Goal: Information Seeking & Learning: Learn about a topic

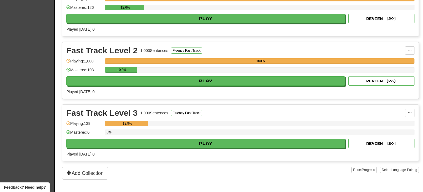
scroll to position [158, 0]
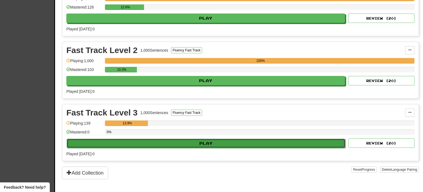
click at [202, 141] on button "Play" at bounding box center [206, 142] width 279 height 9
select select "**"
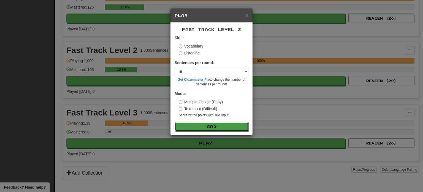
click at [200, 127] on button "Go" at bounding box center [212, 126] width 74 height 9
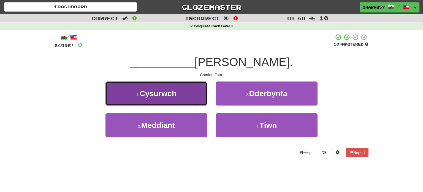
click at [193, 96] on button "1 . [GEOGRAPHIC_DATA]" at bounding box center [157, 93] width 102 height 24
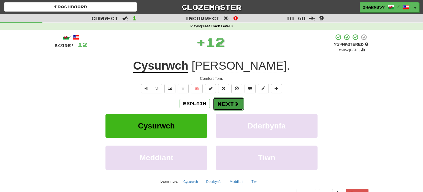
click at [228, 104] on button "Next" at bounding box center [228, 103] width 31 height 13
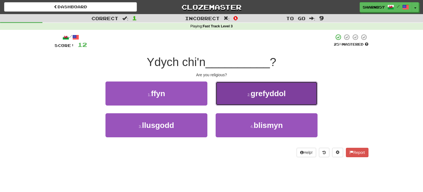
click at [236, 101] on button "2 . grefyddol" at bounding box center [267, 93] width 102 height 24
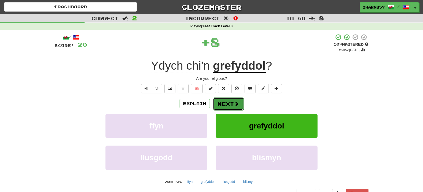
click at [228, 103] on button "Next" at bounding box center [228, 103] width 31 height 13
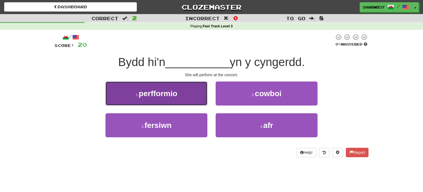
click at [185, 97] on button "1 . perfformio" at bounding box center [157, 93] width 102 height 24
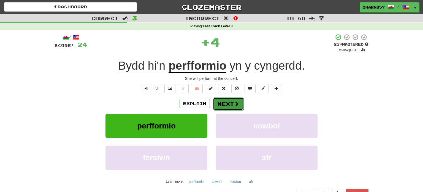
click at [223, 103] on button "Next" at bounding box center [228, 103] width 31 height 13
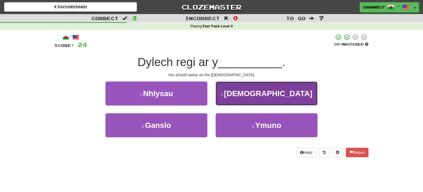
click at [236, 99] on button "2 . Beibl" at bounding box center [267, 93] width 102 height 24
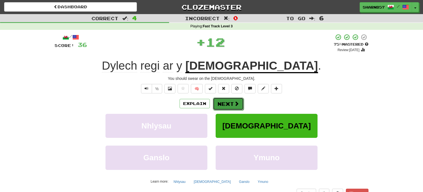
click at [223, 103] on button "Next" at bounding box center [228, 103] width 31 height 13
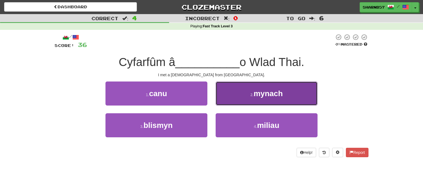
click at [233, 97] on button "2 . mynach" at bounding box center [267, 93] width 102 height 24
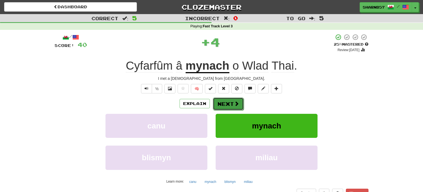
click at [227, 103] on button "Next" at bounding box center [228, 103] width 31 height 13
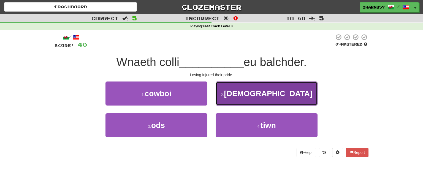
click at [243, 95] on button "2 . anafu" at bounding box center [267, 93] width 102 height 24
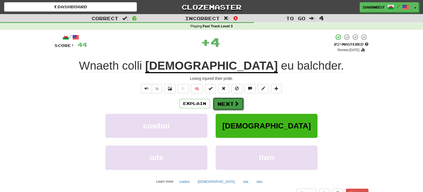
click at [231, 100] on button "Next" at bounding box center [228, 103] width 31 height 13
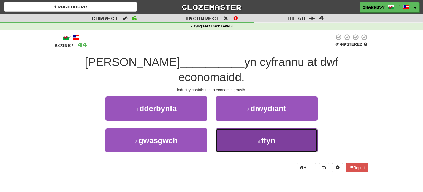
click at [239, 128] on button "4 . ffyn" at bounding box center [267, 140] width 102 height 24
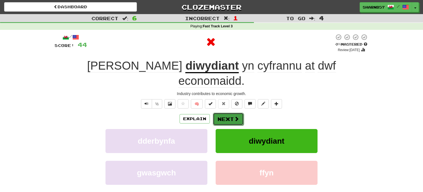
click at [227, 112] on button "Next" at bounding box center [228, 118] width 31 height 13
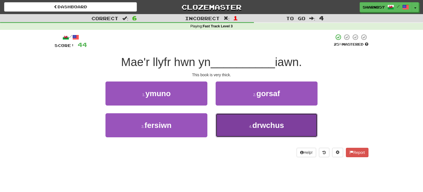
click at [236, 127] on button "4 . drwchus" at bounding box center [267, 125] width 102 height 24
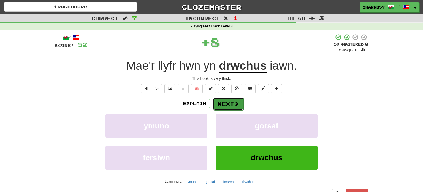
click at [228, 103] on button "Next" at bounding box center [228, 103] width 31 height 13
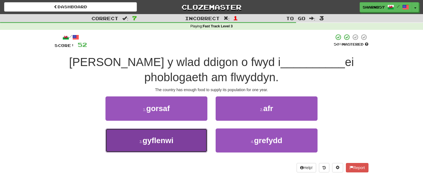
click at [192, 144] on button "3 . gyflenwi" at bounding box center [157, 140] width 102 height 24
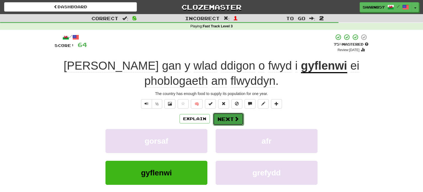
click at [228, 120] on button "Next" at bounding box center [228, 118] width 31 height 13
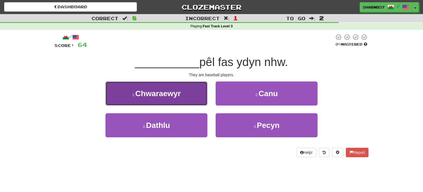
click at [175, 96] on span "Chwaraewyr" at bounding box center [157, 93] width 45 height 9
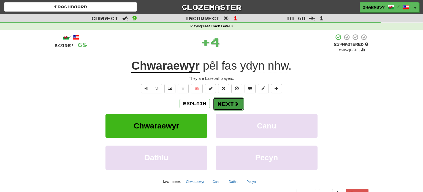
click at [227, 104] on button "Next" at bounding box center [228, 103] width 31 height 13
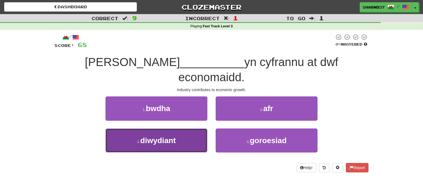
click at [191, 128] on button "3 . diwydiant" at bounding box center [157, 140] width 102 height 24
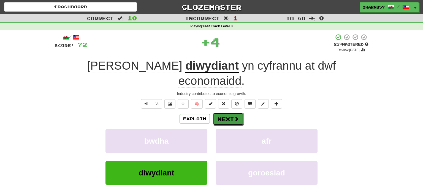
click at [221, 112] on button "Next" at bounding box center [228, 118] width 31 height 13
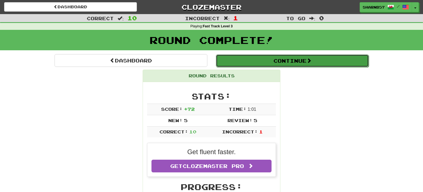
click at [256, 59] on button "Continue" at bounding box center [292, 60] width 153 height 13
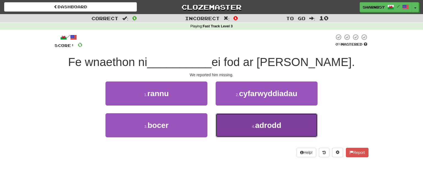
click at [237, 130] on button "4 . adrodd" at bounding box center [267, 125] width 102 height 24
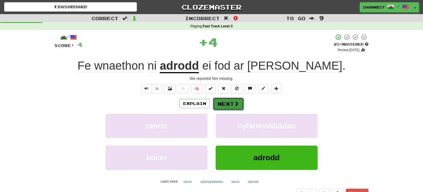
click at [223, 105] on button "Next" at bounding box center [228, 103] width 31 height 13
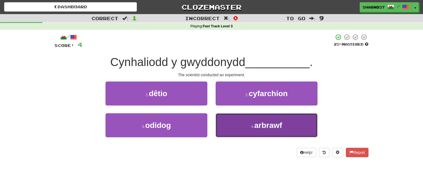
click at [237, 126] on button "4 . arbrawf" at bounding box center [267, 125] width 102 height 24
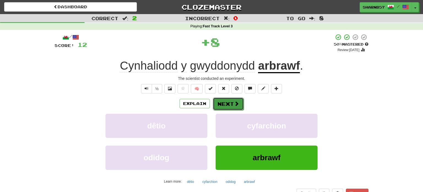
click at [223, 103] on button "Next" at bounding box center [228, 103] width 31 height 13
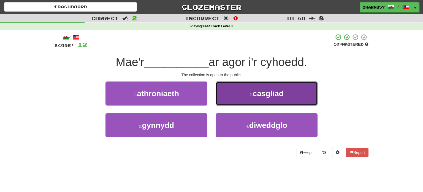
click at [232, 99] on button "2 . casgliad" at bounding box center [267, 93] width 102 height 24
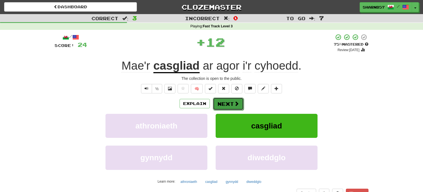
click at [222, 105] on button "Next" at bounding box center [228, 103] width 31 height 13
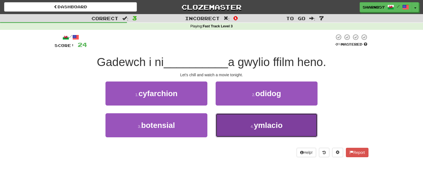
click at [237, 126] on button "4 . ymlacio" at bounding box center [267, 125] width 102 height 24
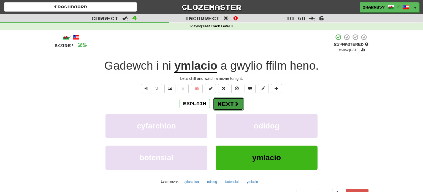
click at [225, 103] on button "Next" at bounding box center [228, 103] width 31 height 13
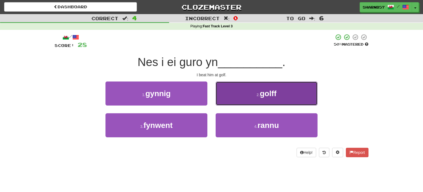
click at [234, 102] on button "2 . golff" at bounding box center [267, 93] width 102 height 24
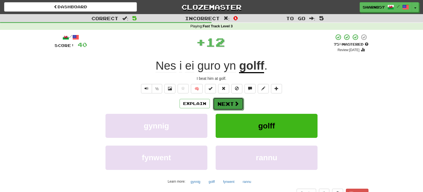
click at [228, 107] on button "Next" at bounding box center [228, 103] width 31 height 13
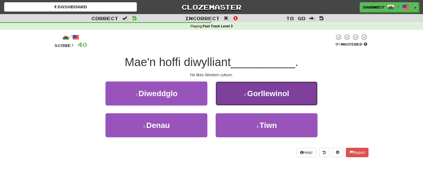
click at [236, 99] on button "2 . Gorllewinol" at bounding box center [267, 93] width 102 height 24
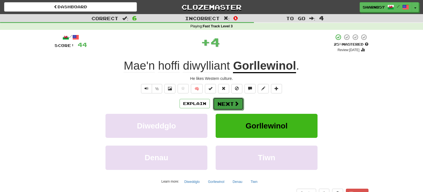
click at [231, 103] on button "Next" at bounding box center [228, 103] width 31 height 13
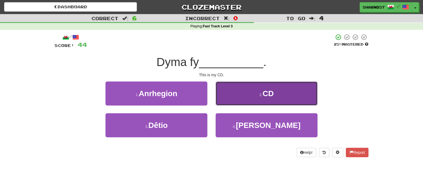
click at [239, 99] on button "2 . CD" at bounding box center [267, 93] width 102 height 24
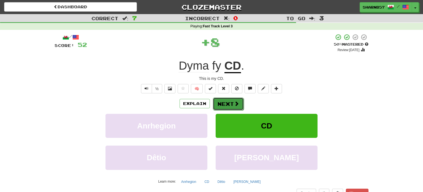
click at [230, 104] on button "Next" at bounding box center [228, 103] width 31 height 13
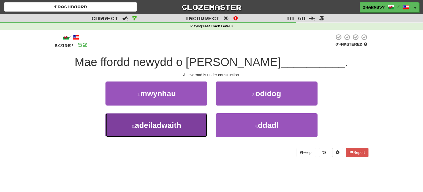
click at [187, 118] on button "3 . adeiladwaith" at bounding box center [157, 125] width 102 height 24
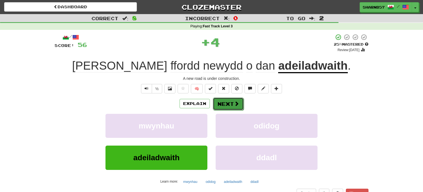
click at [227, 106] on button "Next" at bounding box center [228, 103] width 31 height 13
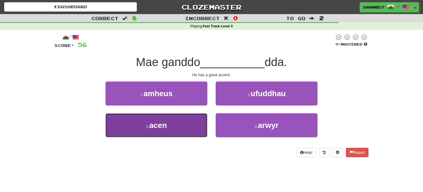
click at [196, 130] on button "3 . acen" at bounding box center [157, 125] width 102 height 24
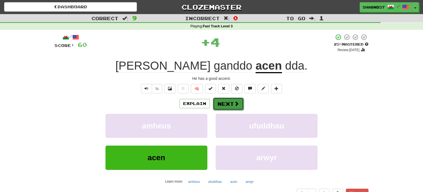
click at [232, 104] on button "Next" at bounding box center [228, 103] width 31 height 13
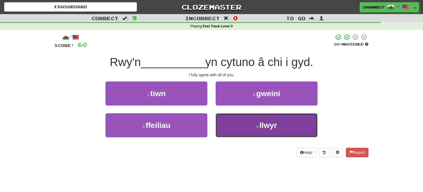
click at [238, 123] on button "4 . llwyr" at bounding box center [267, 125] width 102 height 24
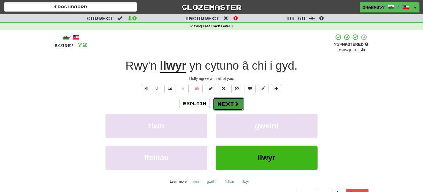
click at [222, 105] on button "Next" at bounding box center [228, 103] width 31 height 13
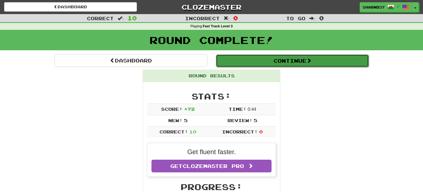
click at [308, 59] on button "Continue" at bounding box center [292, 60] width 153 height 13
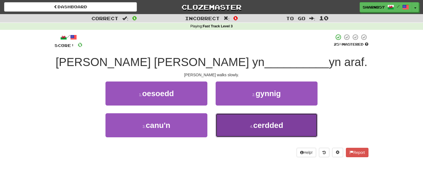
click at [247, 123] on button "4 . cerdded" at bounding box center [267, 125] width 102 height 24
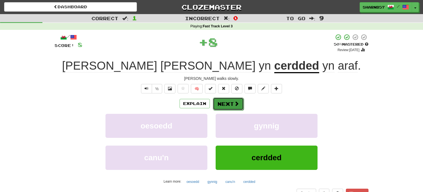
click at [229, 104] on button "Next" at bounding box center [228, 103] width 31 height 13
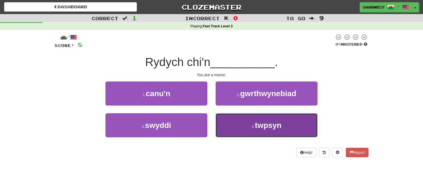
click at [256, 128] on span "twpsyn" at bounding box center [268, 125] width 26 height 9
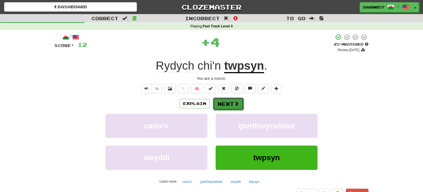
click at [230, 108] on button "Next" at bounding box center [228, 103] width 31 height 13
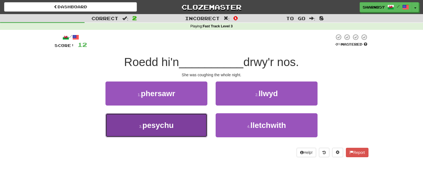
click at [200, 131] on button "3 . pesychu" at bounding box center [157, 125] width 102 height 24
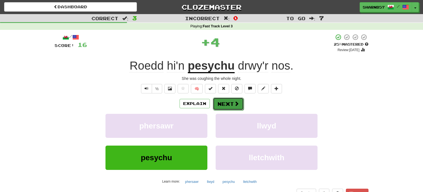
click at [234, 106] on button "Next" at bounding box center [228, 103] width 31 height 13
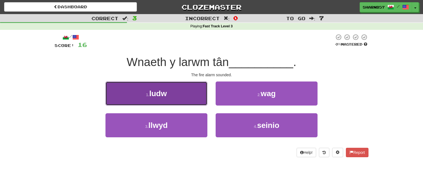
click at [186, 99] on button "1 . ludw" at bounding box center [157, 93] width 102 height 24
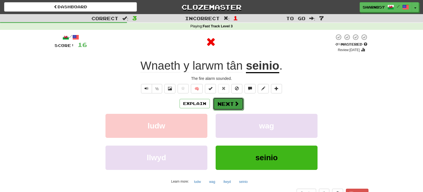
click at [226, 104] on button "Next" at bounding box center [228, 103] width 31 height 13
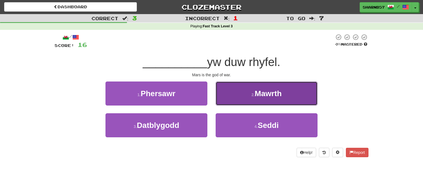
click at [240, 99] on button "2 . Mawrth" at bounding box center [267, 93] width 102 height 24
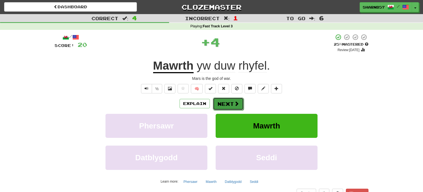
click at [230, 104] on button "Next" at bounding box center [228, 103] width 31 height 13
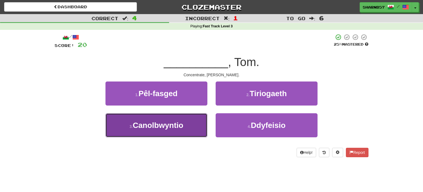
click at [196, 125] on button "3 . [GEOGRAPHIC_DATA]" at bounding box center [157, 125] width 102 height 24
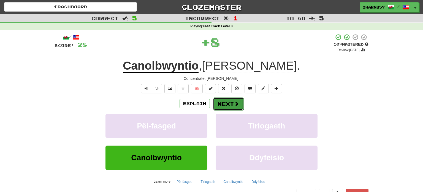
click at [222, 101] on button "Next" at bounding box center [228, 103] width 31 height 13
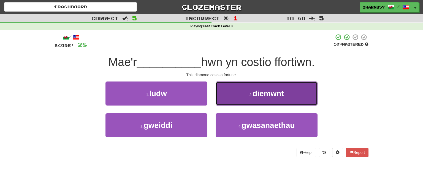
click at [236, 96] on button "2 . diemwnt" at bounding box center [267, 93] width 102 height 24
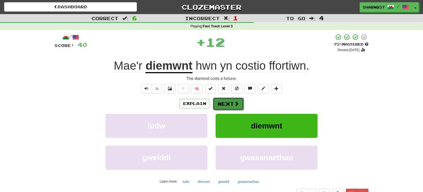
click at [229, 104] on button "Next" at bounding box center [228, 103] width 31 height 13
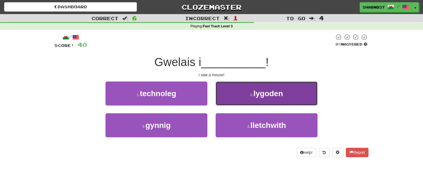
click at [235, 100] on button "2 . lygoden" at bounding box center [267, 93] width 102 height 24
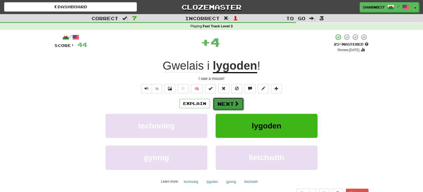
click at [229, 102] on button "Next" at bounding box center [228, 103] width 31 height 13
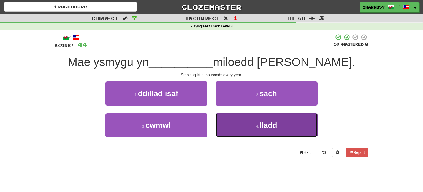
click at [243, 124] on button "4 . lladd" at bounding box center [267, 125] width 102 height 24
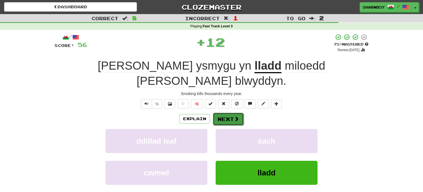
click at [228, 112] on button "Next" at bounding box center [228, 118] width 31 height 13
